Goal: Answer question/provide support: Share knowledge or assist other users

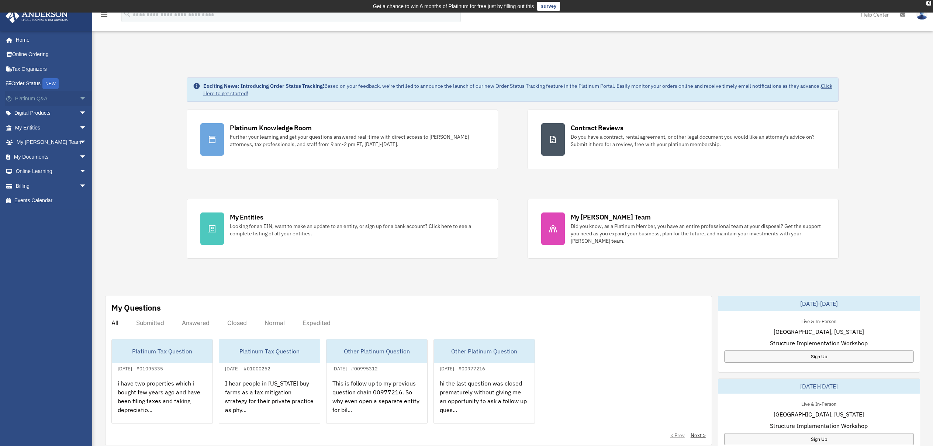
click at [79, 98] on span "arrow_drop_down" at bounding box center [86, 98] width 15 height 15
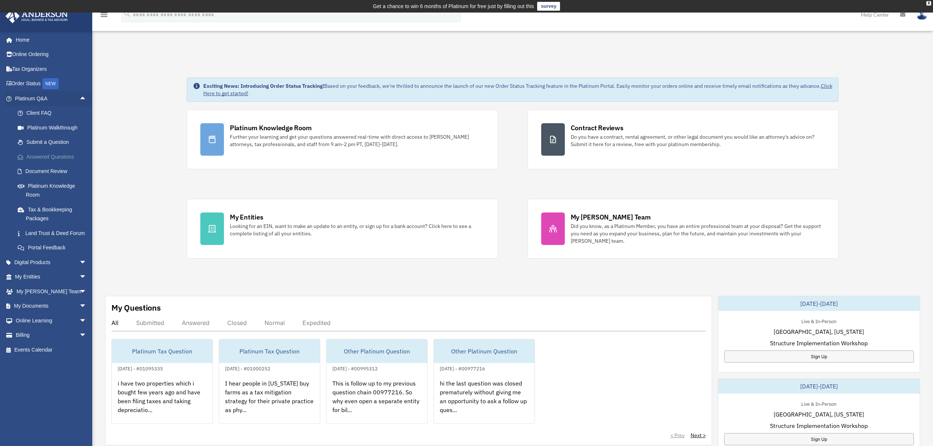
drag, startPoint x: 55, startPoint y: 158, endPoint x: 66, endPoint y: 157, distance: 11.5
click at [55, 158] on link "Answered Questions" at bounding box center [53, 156] width 87 height 15
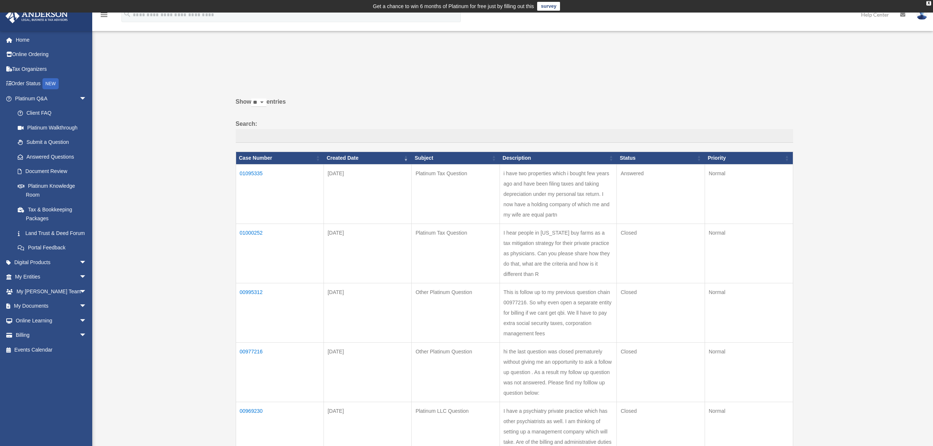
click at [253, 172] on td "01095335" at bounding box center [280, 193] width 88 height 59
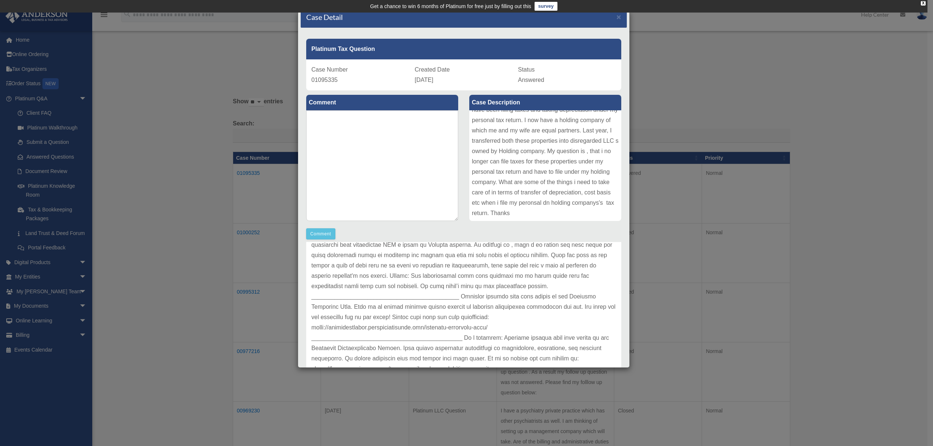
scroll to position [3, 0]
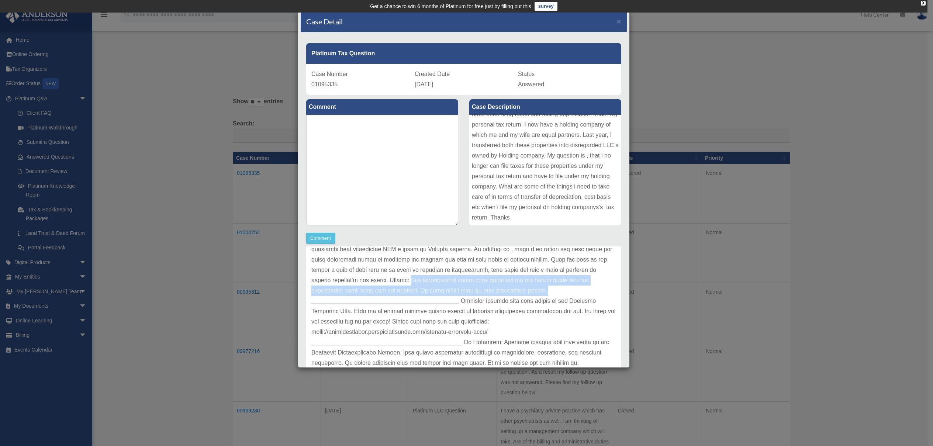
drag, startPoint x: 489, startPoint y: 280, endPoint x: 576, endPoint y: 290, distance: 86.9
click at [576, 290] on p at bounding box center [463, 295] width 305 height 165
copy p "The depreciation will just transfer as is which means that the depreciation bas…"
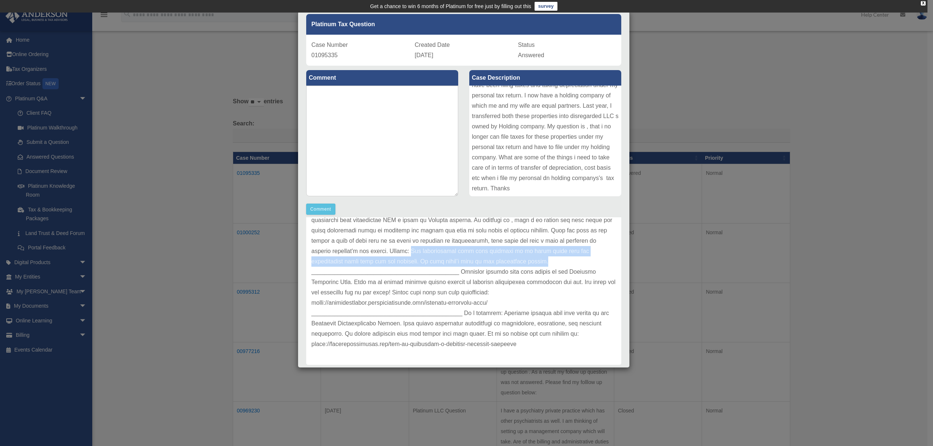
scroll to position [0, 0]
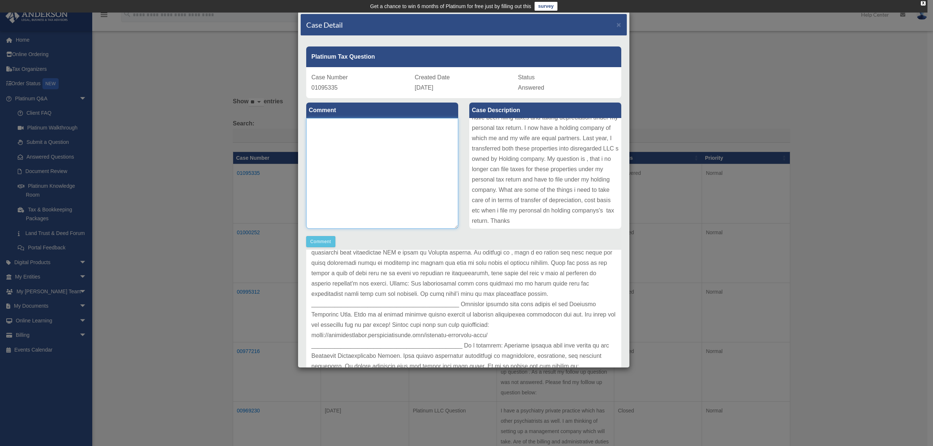
click at [381, 153] on textarea at bounding box center [382, 173] width 152 height 111
type textarea "**********"
click at [426, 128] on textarea "**********" at bounding box center [382, 173] width 152 height 111
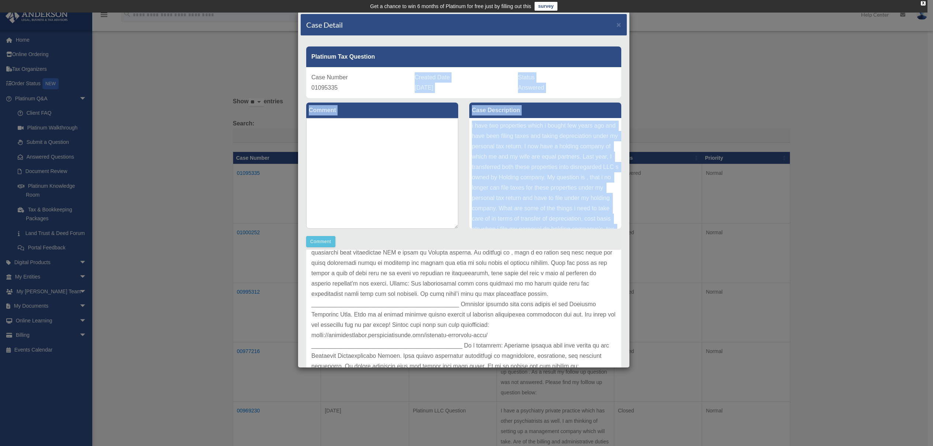
drag, startPoint x: 499, startPoint y: 222, endPoint x: 452, endPoint y: 71, distance: 157.9
click at [452, 71] on div "Platinum Tax Question Case Number 01095335 Created Date [DATE] Status Answered …" at bounding box center [463, 220] width 315 height 358
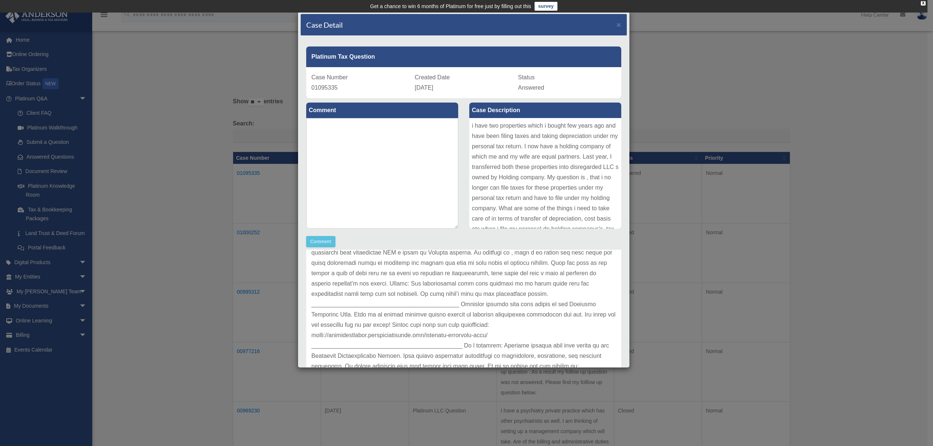
click at [525, 193] on div "i have two properties which i bought few years ago and have been filing taxes a…" at bounding box center [545, 173] width 152 height 111
drag, startPoint x: 469, startPoint y: 125, endPoint x: 493, endPoint y: 167, distance: 47.7
click at [529, 224] on div "i have two properties which i bought few years ago and have been filing taxes a…" at bounding box center [545, 173] width 152 height 111
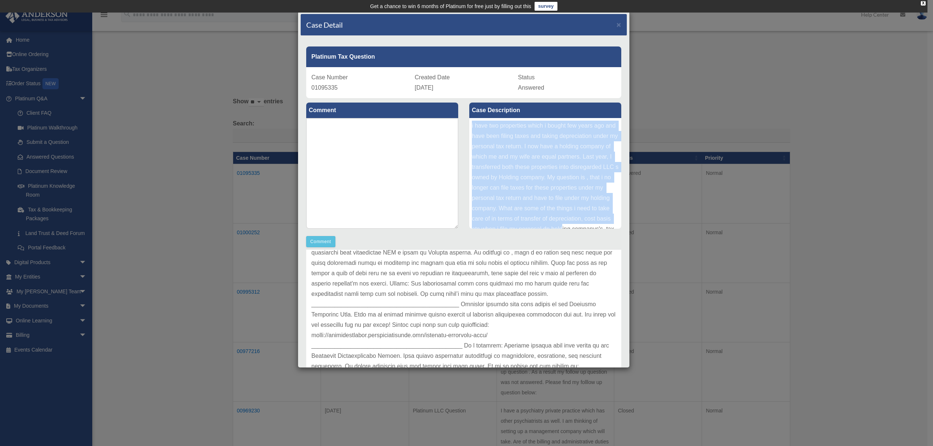
scroll to position [29, 0]
drag, startPoint x: 469, startPoint y: 124, endPoint x: 535, endPoint y: 231, distance: 125.5
click at [535, 231] on div "Case Description i have two properties which i bought few years ago and have be…" at bounding box center [545, 166] width 163 height 136
copy div "i have two properties which i bought few years ago and have been filing taxes a…"
